Goal: Transaction & Acquisition: Purchase product/service

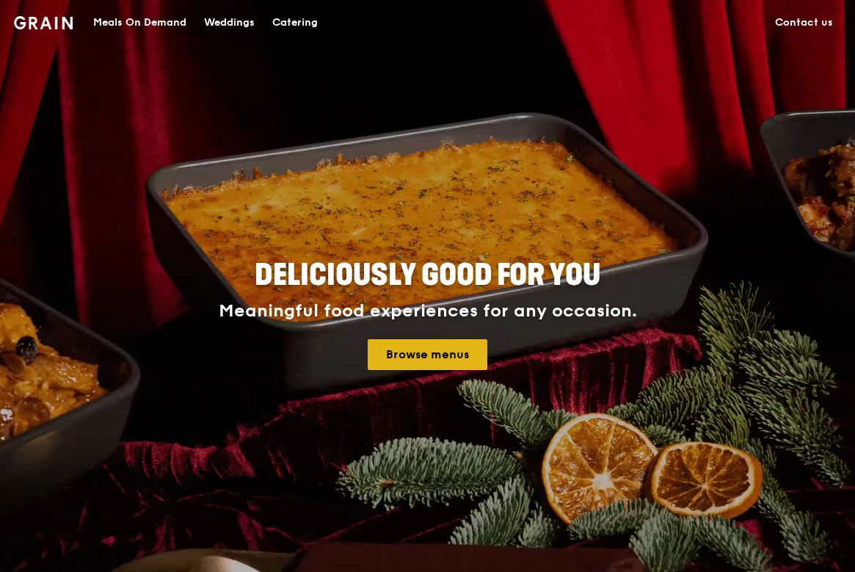
click at [427, 358] on link "Browse menus" at bounding box center [428, 354] width 120 height 31
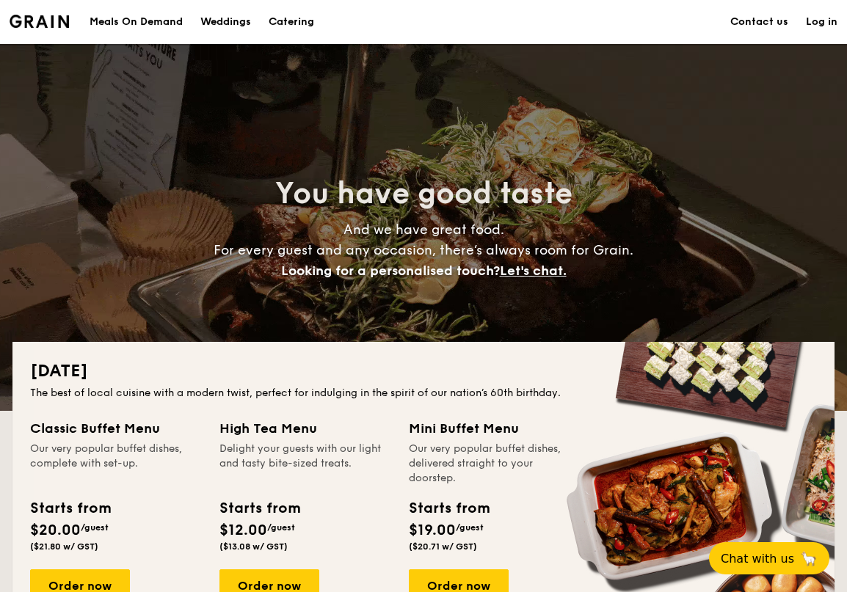
click at [155, 16] on div "Meals On Demand" at bounding box center [136, 22] width 93 height 44
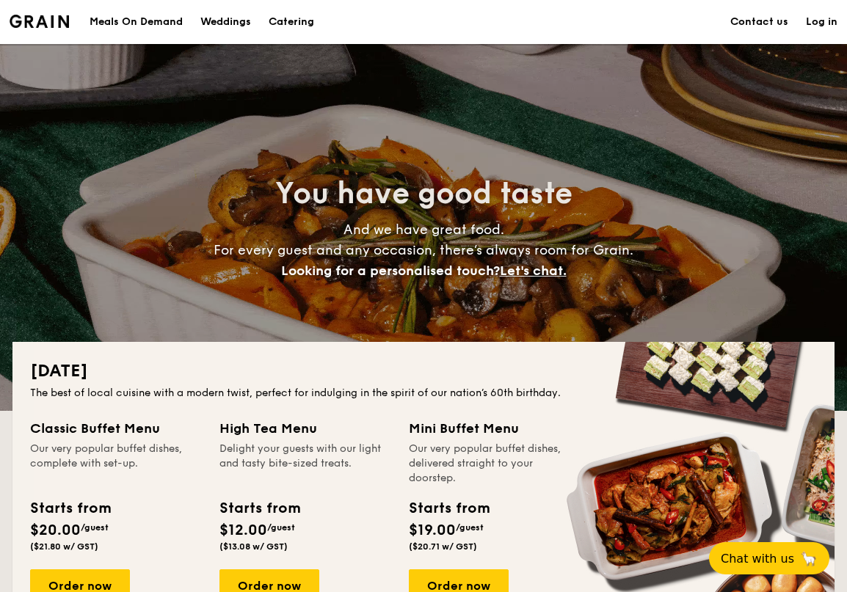
click at [138, 25] on div "Meals On Demand" at bounding box center [136, 22] width 93 height 44
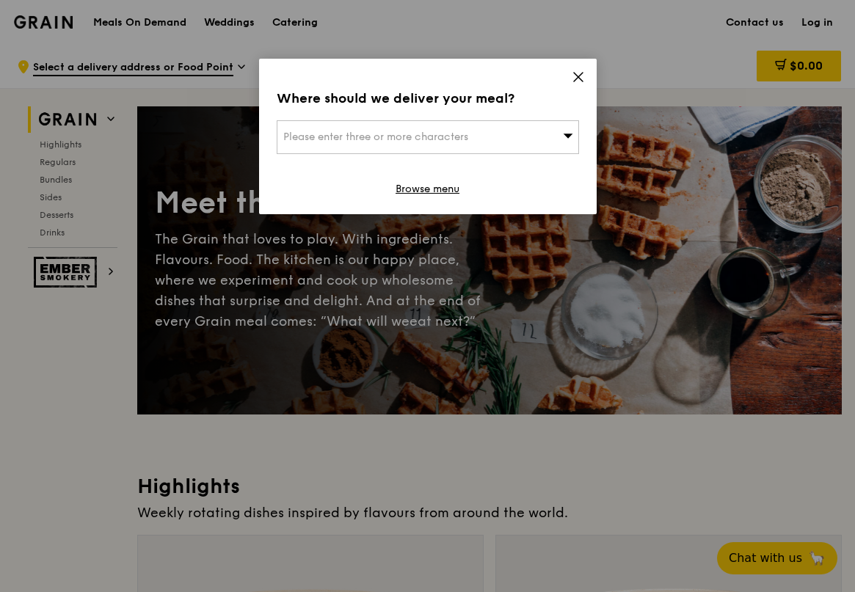
click at [563, 127] on div "Please enter three or more characters" at bounding box center [428, 137] width 302 height 34
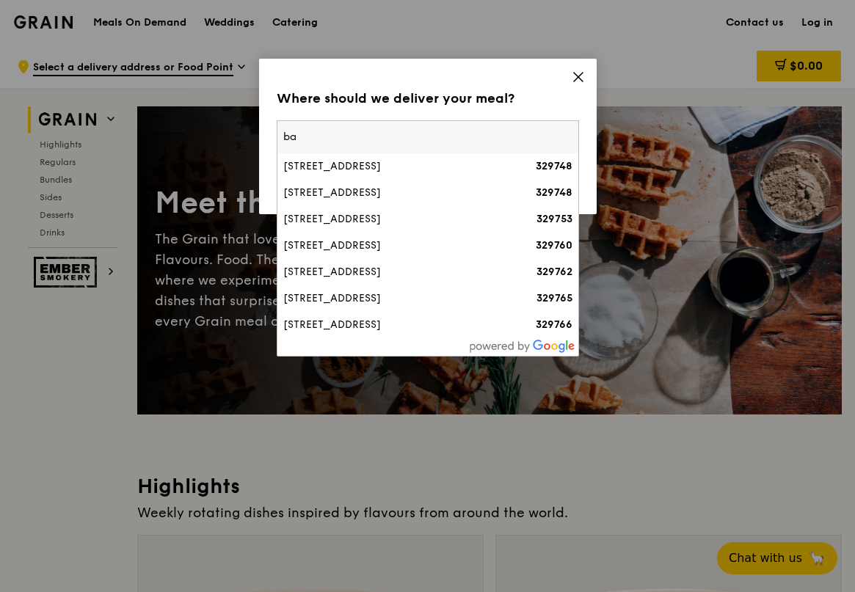
type input "b"
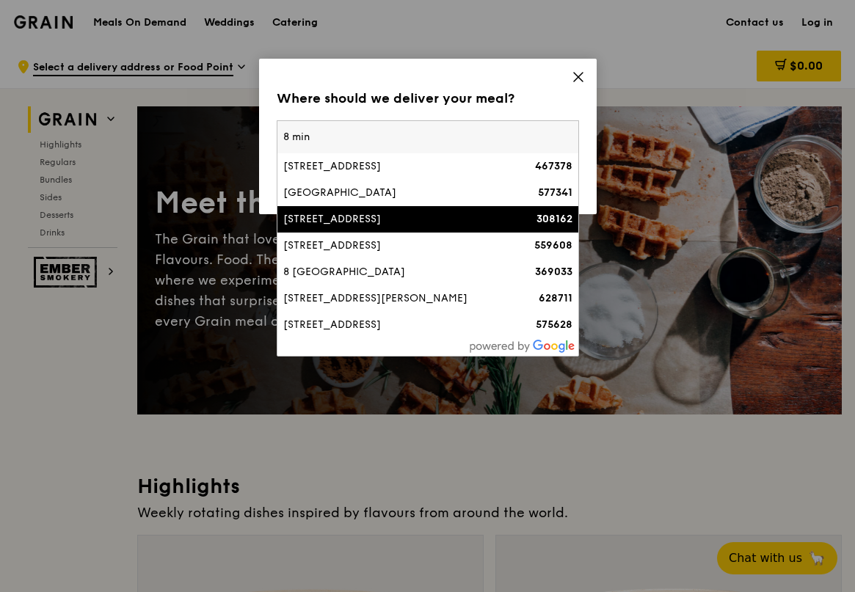
type input "8 min"
click at [330, 214] on div "[STREET_ADDRESS]" at bounding box center [391, 219] width 217 height 15
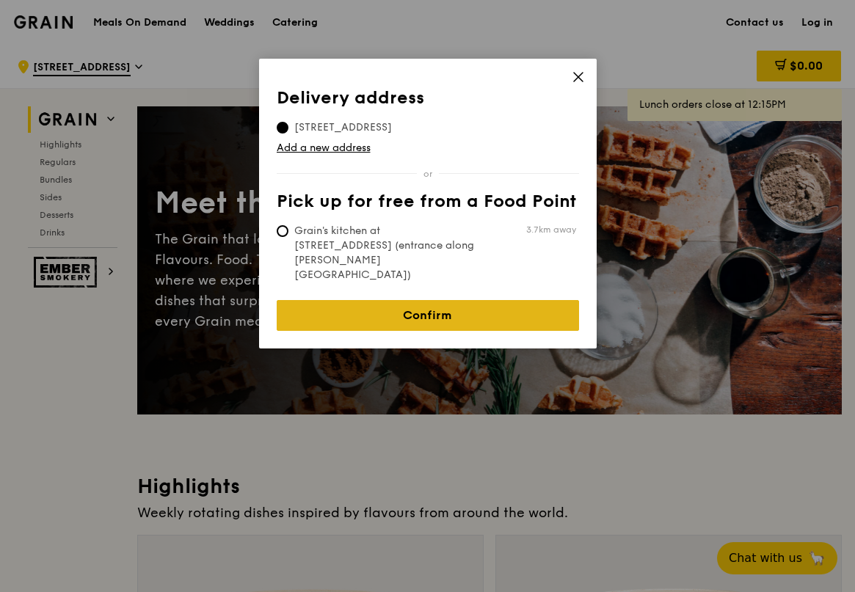
click at [409, 300] on link "Confirm" at bounding box center [428, 315] width 302 height 31
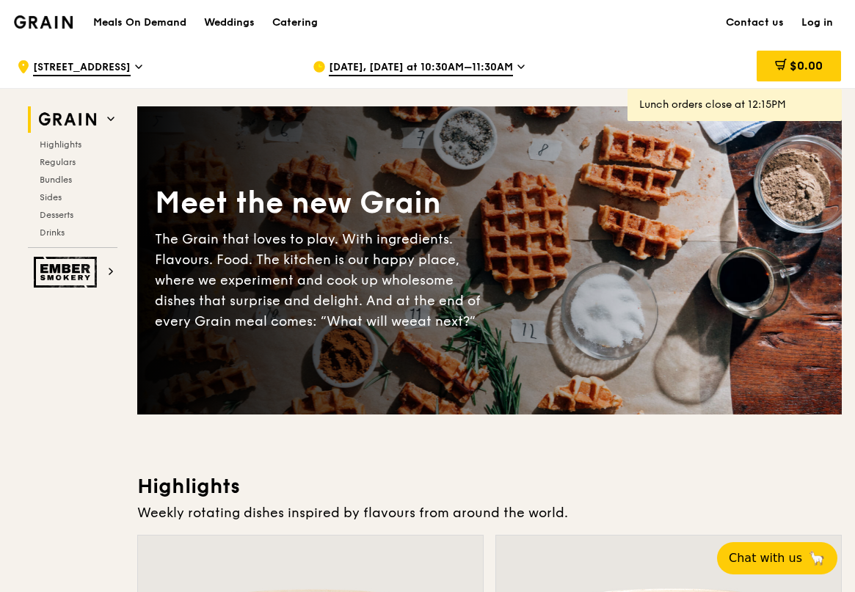
click at [465, 66] on span "[DATE], [DATE] at 10:30AM–11:30AM" at bounding box center [421, 68] width 184 height 16
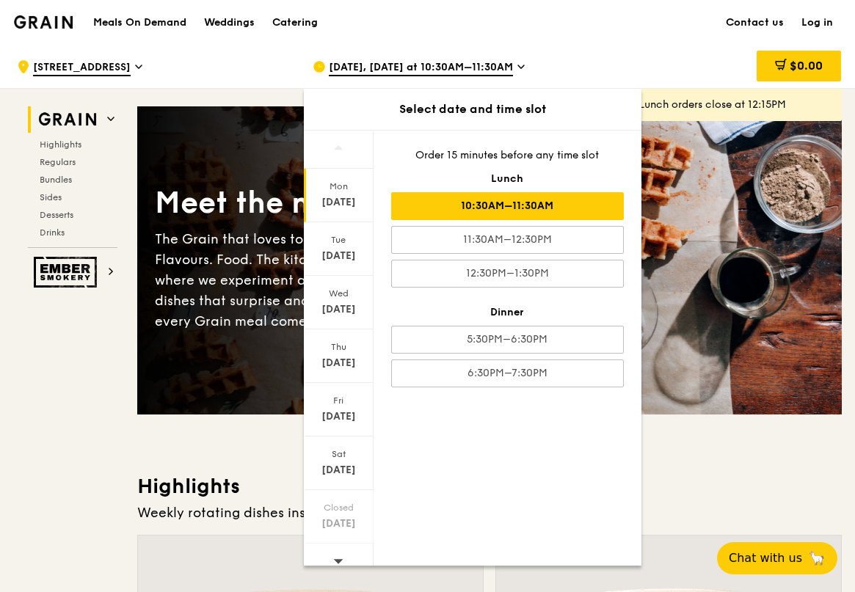
click at [605, 54] on div "$0.00" at bounding box center [723, 67] width 236 height 44
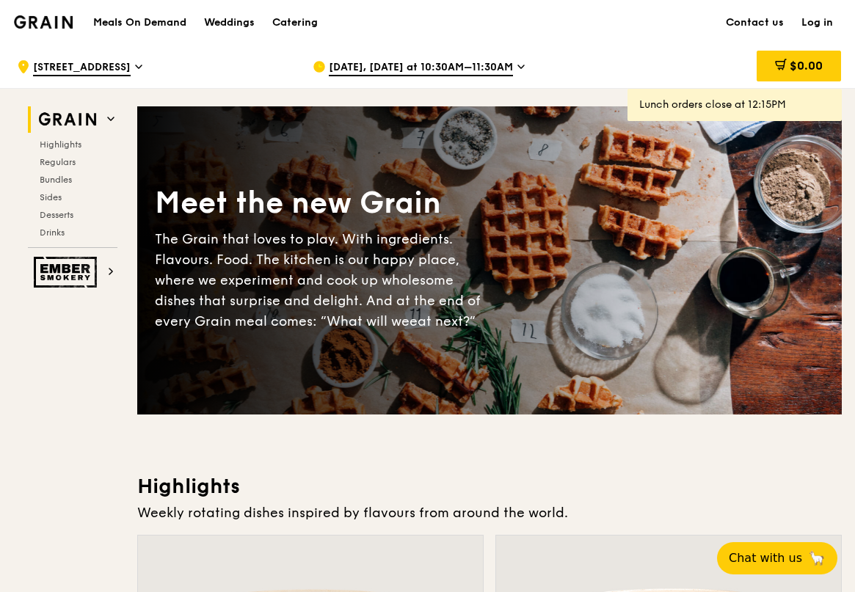
click at [411, 81] on div "[DATE], [DATE] at 10:30AM–11:30AM" at bounding box center [449, 67] width 272 height 44
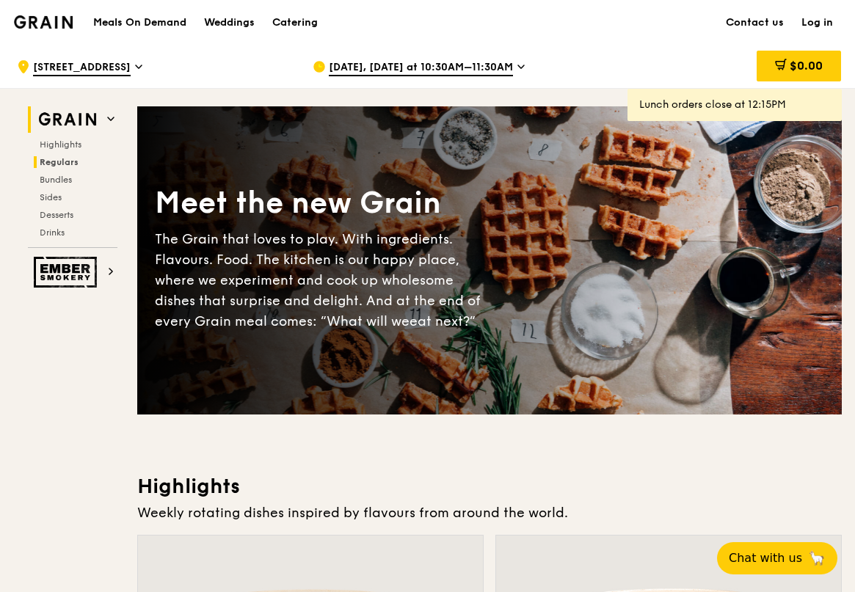
click at [51, 163] on span "Regulars" at bounding box center [59, 162] width 39 height 10
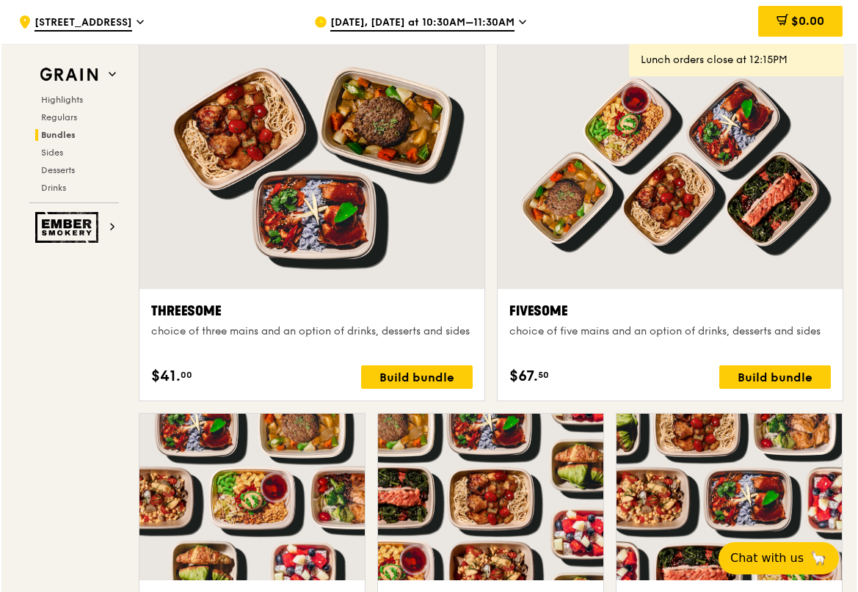
scroll to position [2545, 0]
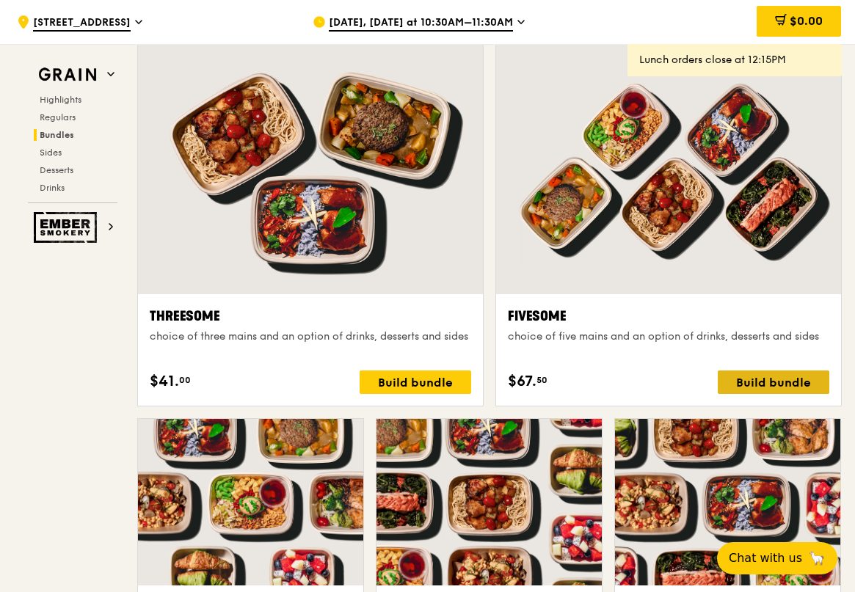
click at [774, 377] on div "Build bundle" at bounding box center [774, 382] width 112 height 23
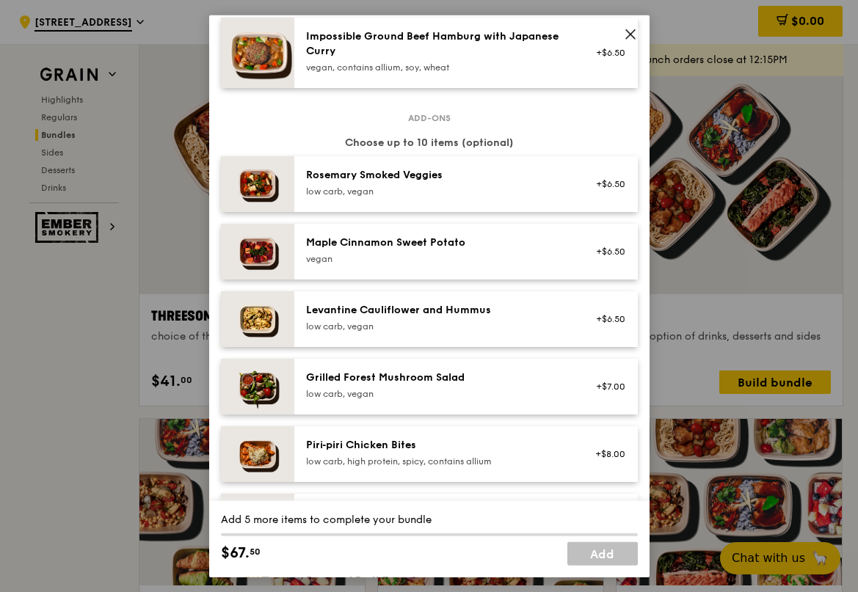
scroll to position [0, 0]
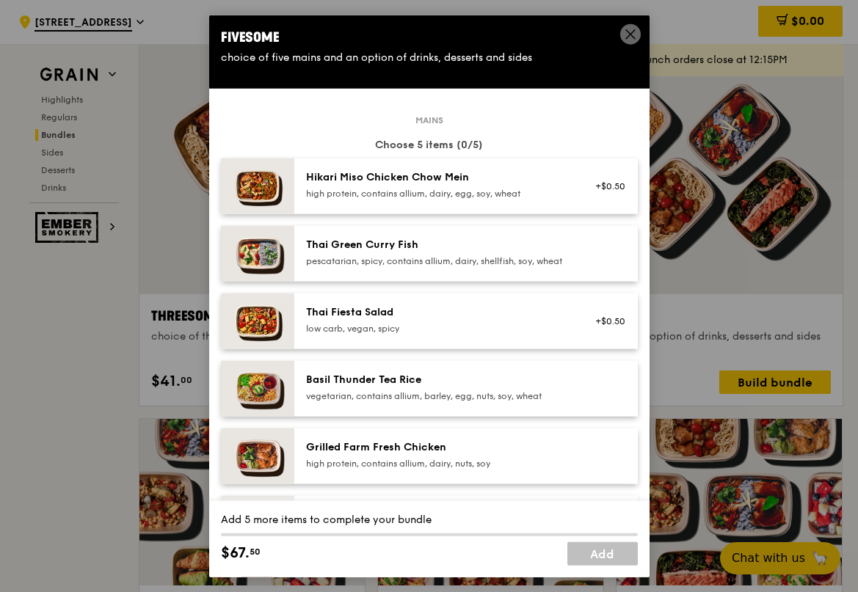
click at [378, 187] on div "high protein, contains allium, dairy, egg, soy, wheat" at bounding box center [437, 193] width 263 height 12
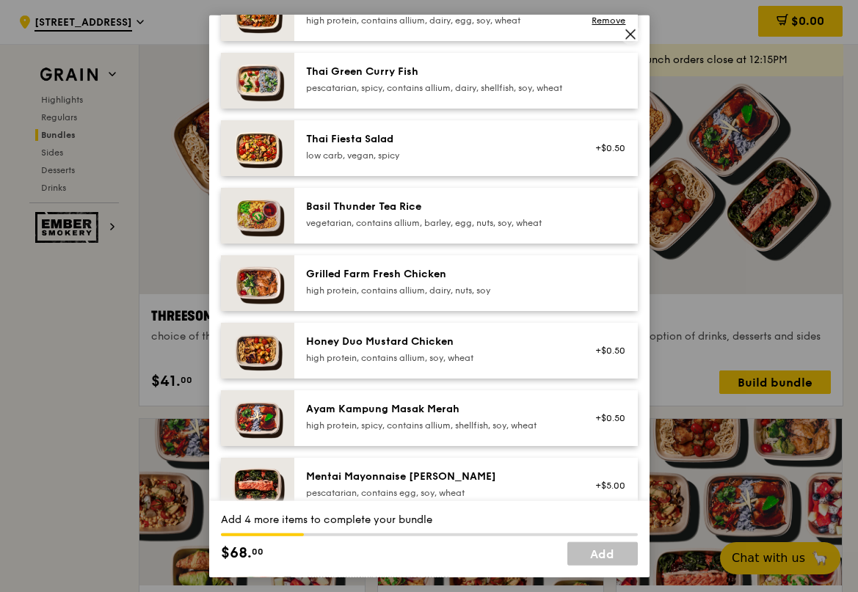
scroll to position [120, 0]
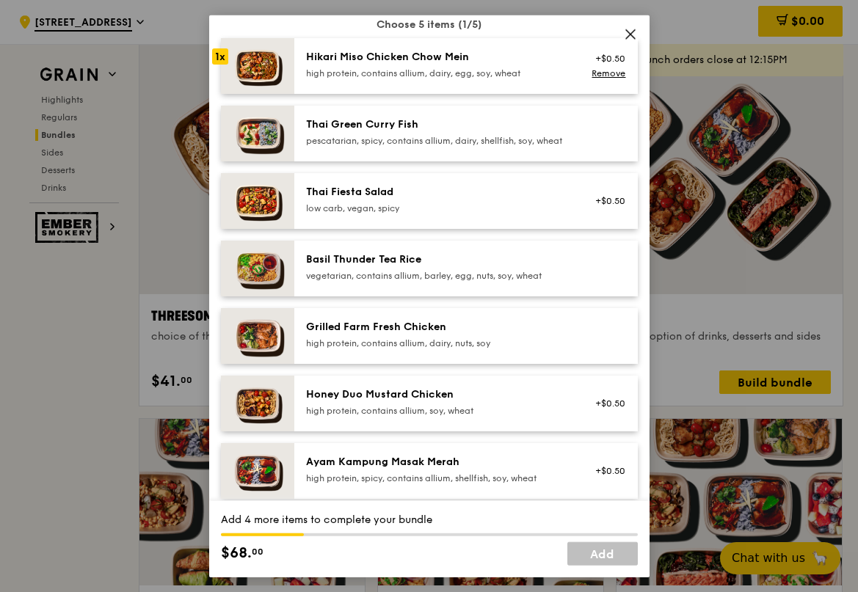
click at [416, 86] on div "Hikari Miso Chicken Chow Mein high protein, contains allium, dairy, egg, soy, w…" at bounding box center [465, 65] width 343 height 56
click at [593, 71] on link "Remove" at bounding box center [609, 73] width 34 height 10
click at [593, 71] on div "+$0.50" at bounding box center [606, 65] width 39 height 12
click at [593, 71] on link "Remove" at bounding box center [609, 73] width 34 height 10
click at [419, 416] on div "high protein, contains allium, soy, wheat" at bounding box center [437, 410] width 263 height 12
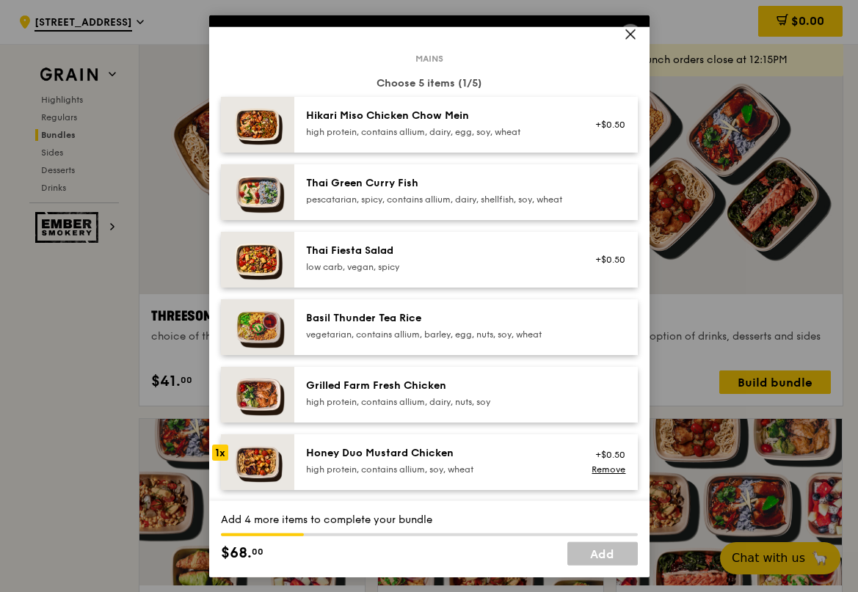
scroll to position [0, 0]
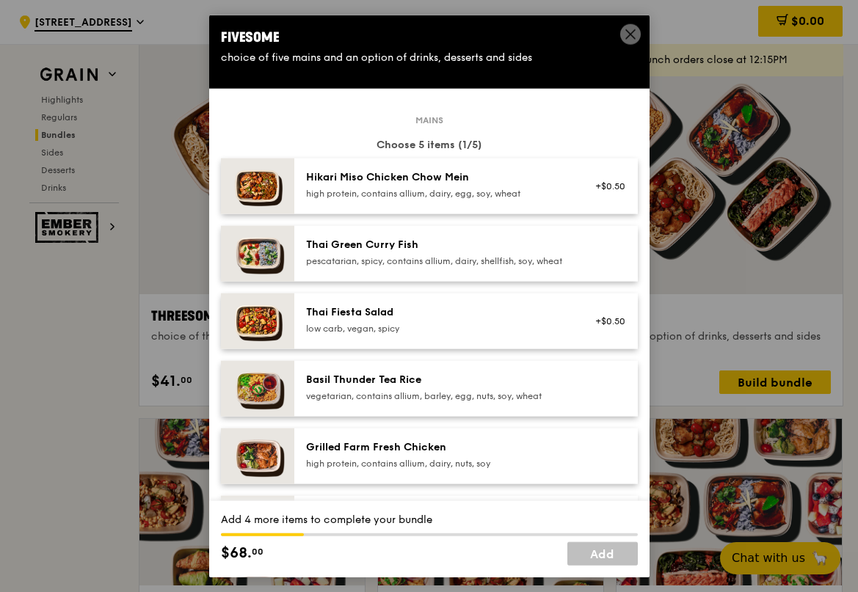
click at [425, 193] on div "high protein, contains allium, dairy, egg, soy, wheat" at bounding box center [437, 193] width 263 height 12
click at [420, 263] on div "pescatarian, spicy, contains allium, dairy, shellfish, soy, wheat" at bounding box center [437, 261] width 263 height 12
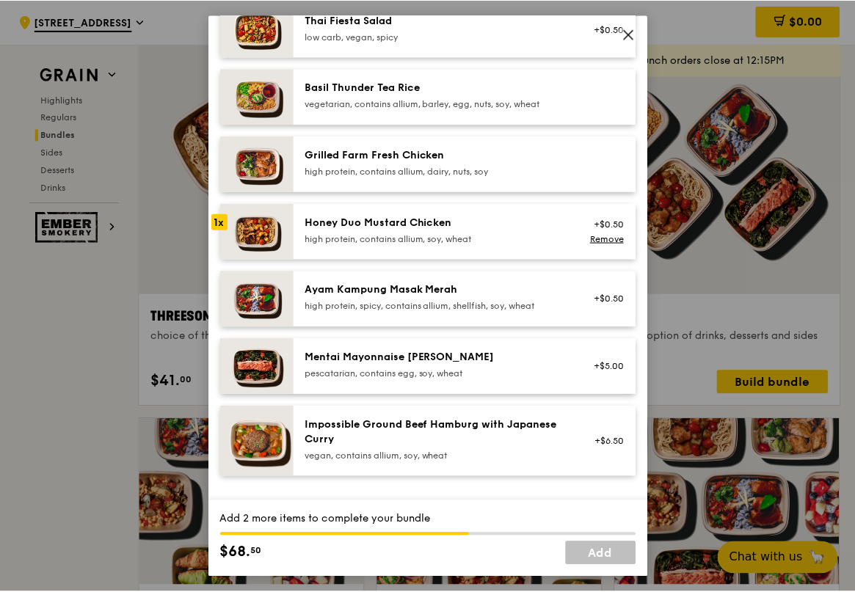
scroll to position [294, 0]
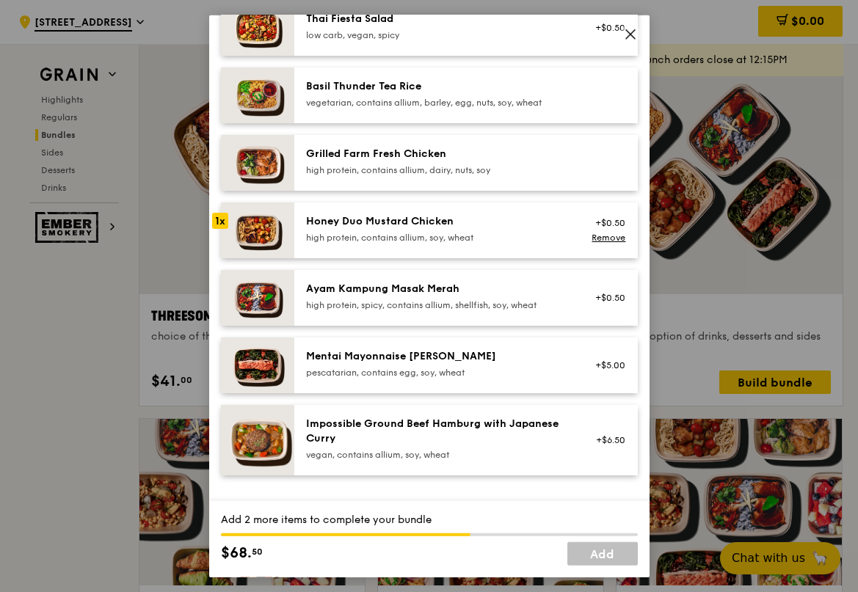
click at [522, 310] on div "high protein, spicy, contains allium, shellfish, soy, wheat" at bounding box center [437, 305] width 263 height 12
click at [423, 178] on div "Grilled Farm Fresh Chicken high protein, contains allium, dairy, nuts, soy" at bounding box center [437, 162] width 281 height 32
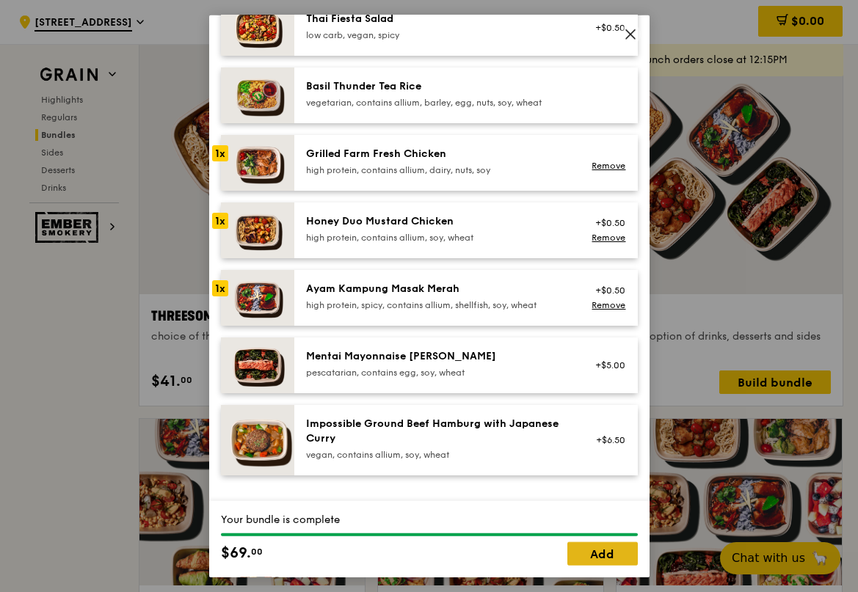
click at [622, 560] on link "Add" at bounding box center [602, 553] width 70 height 23
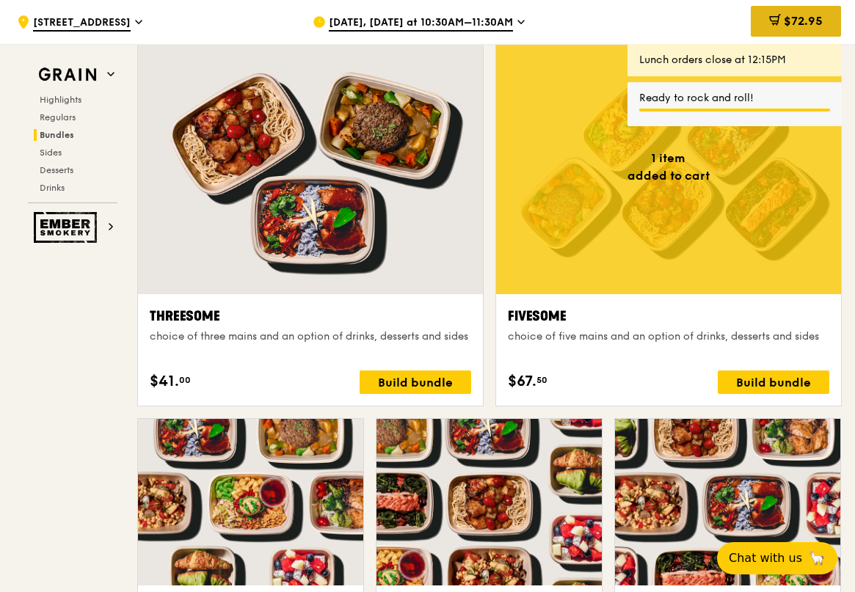
click at [766, 25] on div "$72.95" at bounding box center [796, 21] width 90 height 31
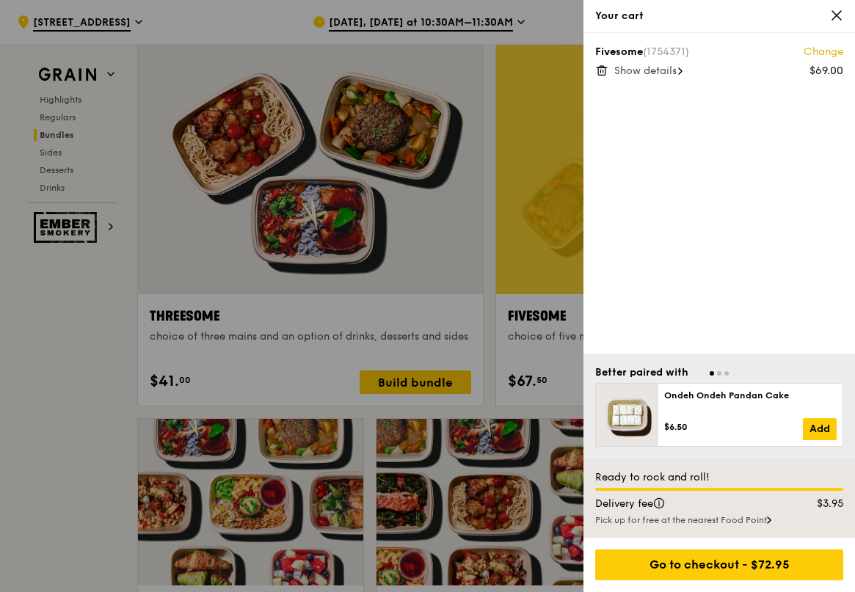
click at [677, 72] on span "Show details" at bounding box center [645, 71] width 62 height 12
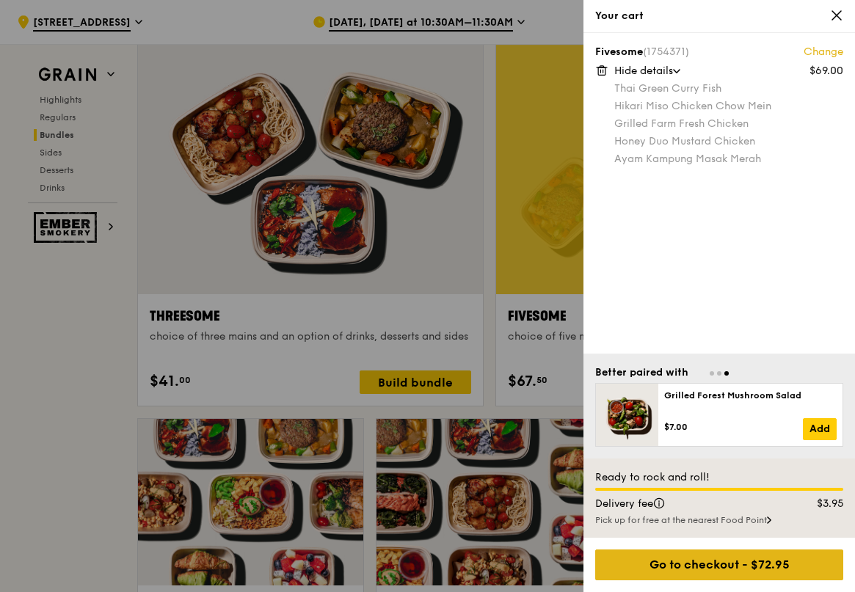
click at [734, 567] on div "Go to checkout - $72.95" at bounding box center [719, 565] width 248 height 31
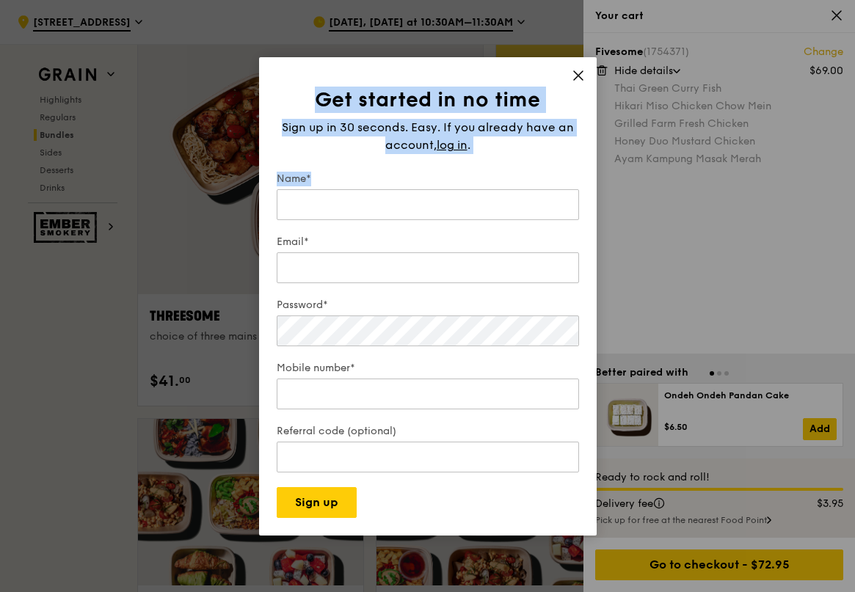
drag, startPoint x: 578, startPoint y: 69, endPoint x: 584, endPoint y: 228, distance: 159.4
click at [584, 228] on div "Get started in no time Sign up in 30 seconds. Easy. If you already have an acco…" at bounding box center [428, 296] width 338 height 479
click at [580, 66] on div "Get started in no time Sign up in 30 seconds. Easy. If you already have an acco…" at bounding box center [428, 296] width 338 height 479
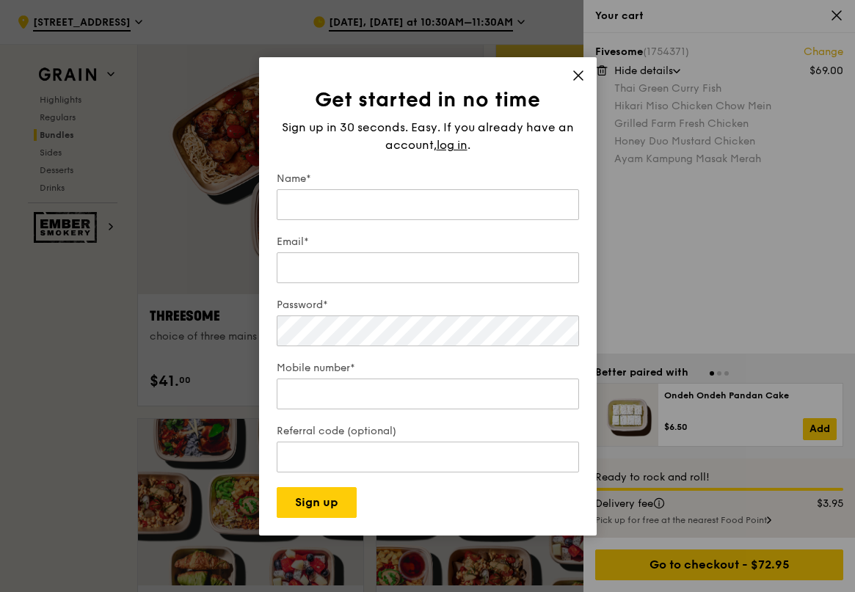
click at [580, 74] on icon at bounding box center [578, 75] width 13 height 13
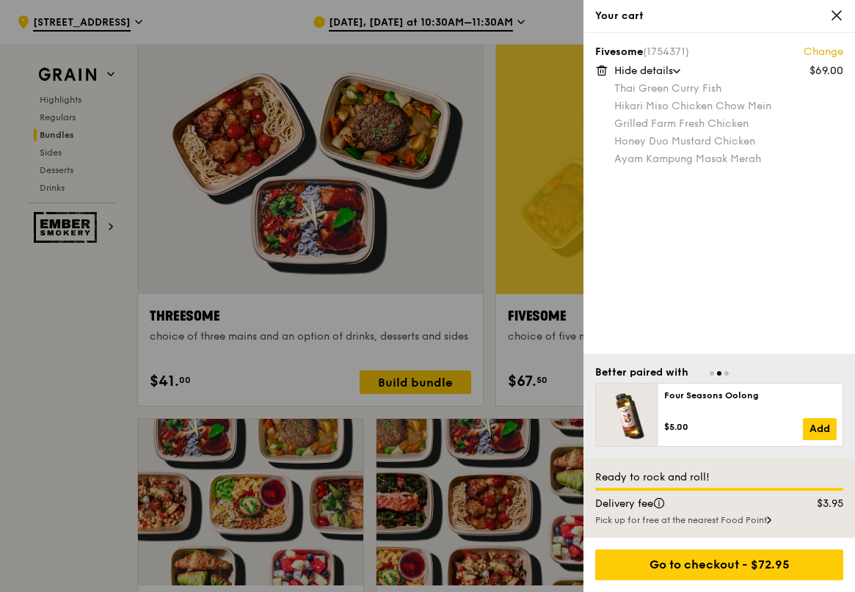
click at [828, 21] on div "Your cart" at bounding box center [719, 16] width 248 height 15
click at [837, 19] on icon at bounding box center [836, 15] width 13 height 13
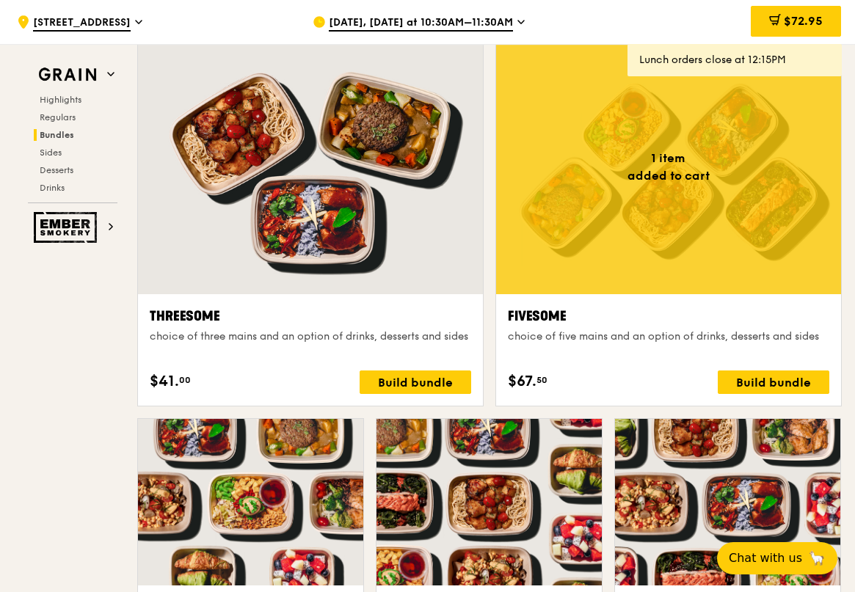
click at [490, 18] on span "[DATE], [DATE] at 10:30AM–11:30AM" at bounding box center [421, 23] width 184 height 16
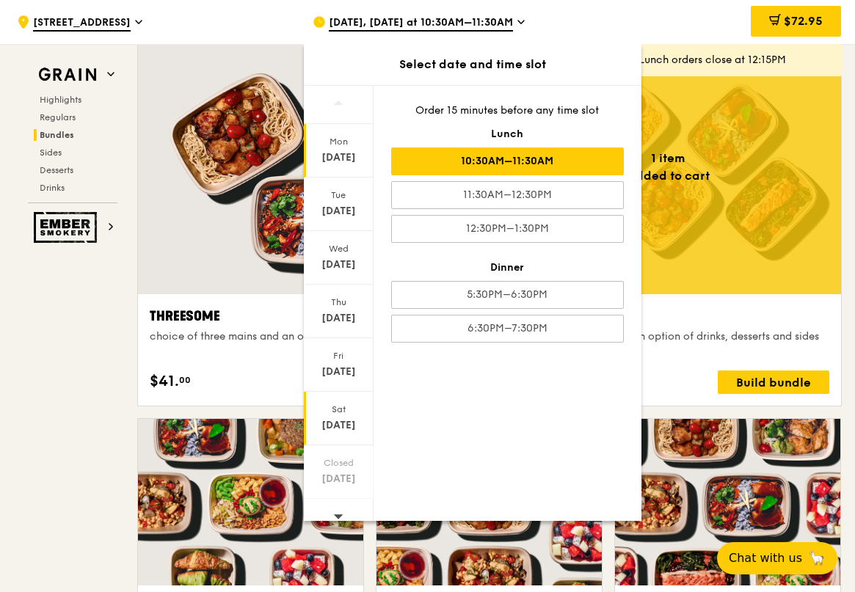
click at [357, 408] on div "Sat" at bounding box center [338, 410] width 65 height 12
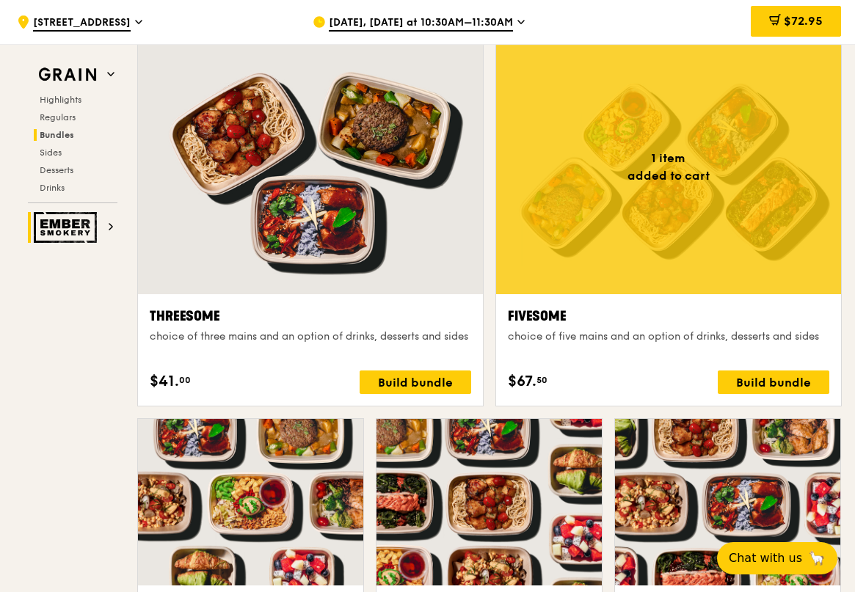
click at [99, 231] on img at bounding box center [68, 227] width 68 height 31
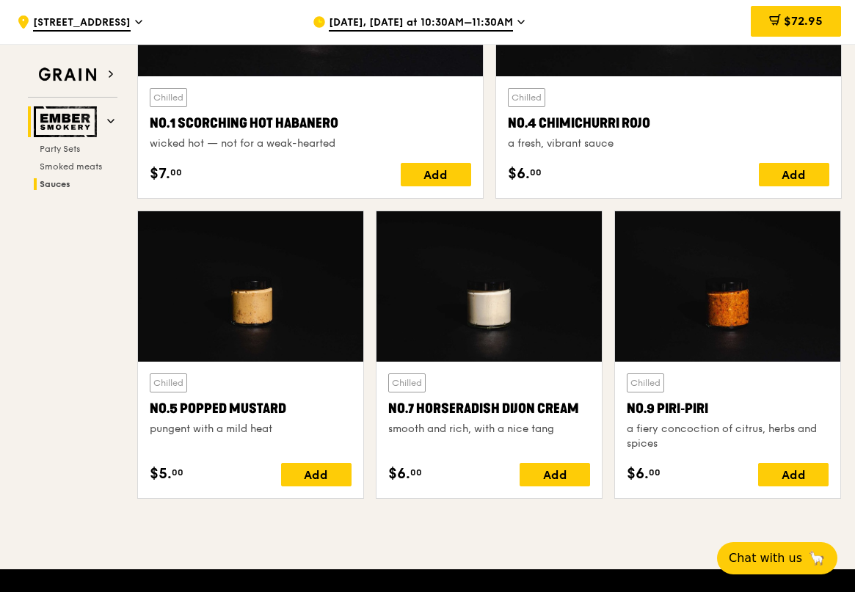
scroll to position [1515, 0]
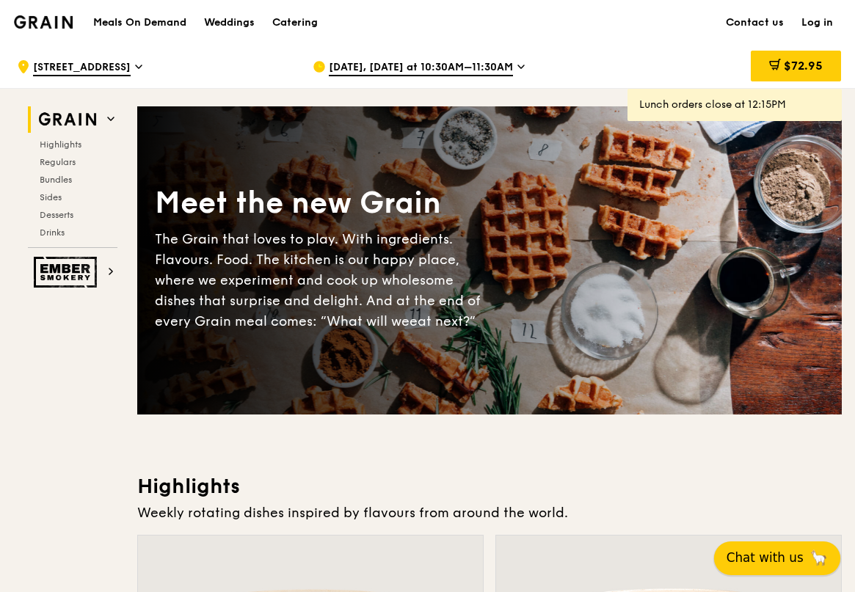
click at [801, 554] on button "Chat with us 🦙" at bounding box center [777, 559] width 126 height 34
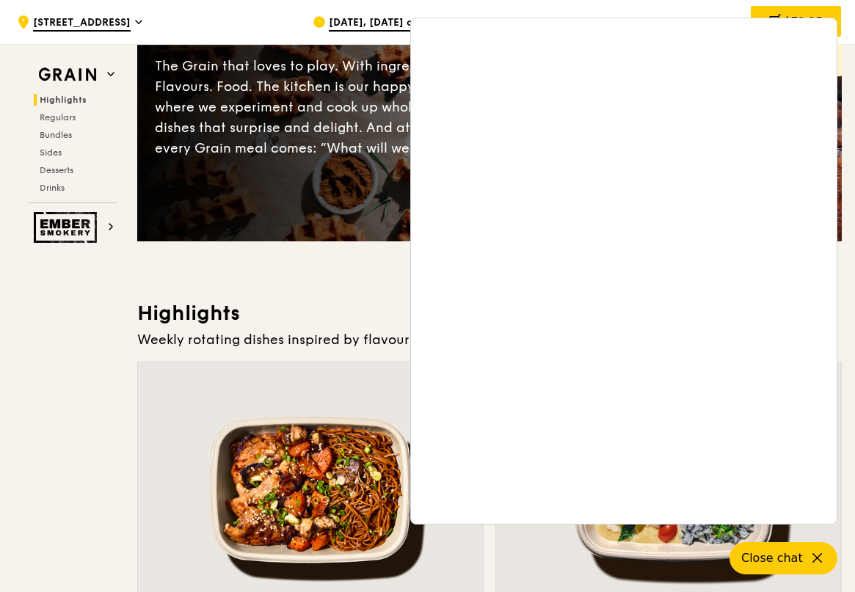
scroll to position [171, 0]
